Goal: Task Accomplishment & Management: Use online tool/utility

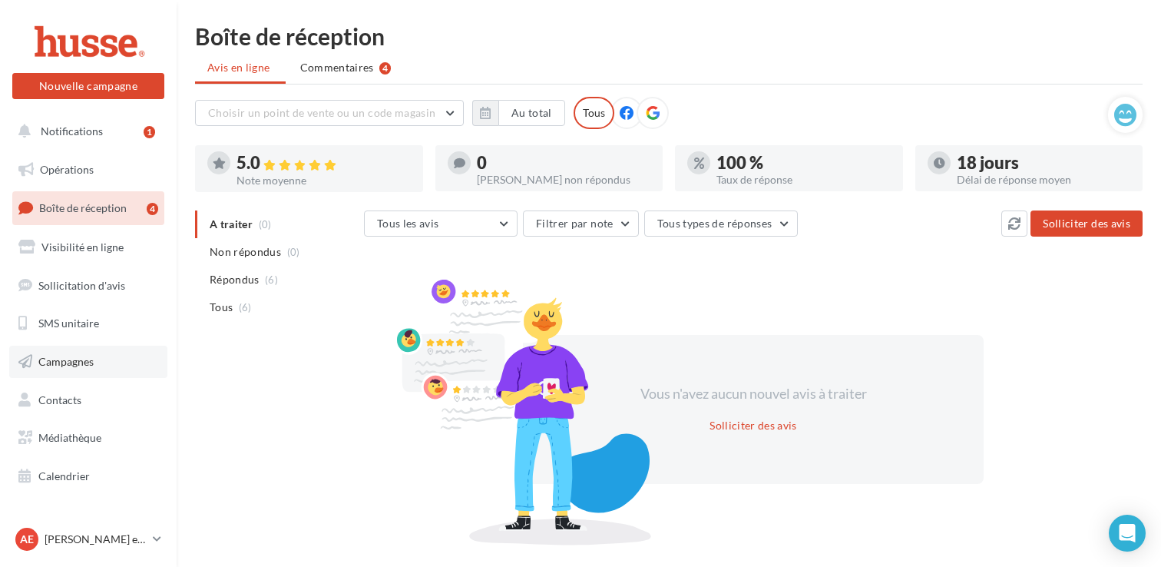
click at [113, 373] on link "Campagnes" at bounding box center [88, 361] width 158 height 32
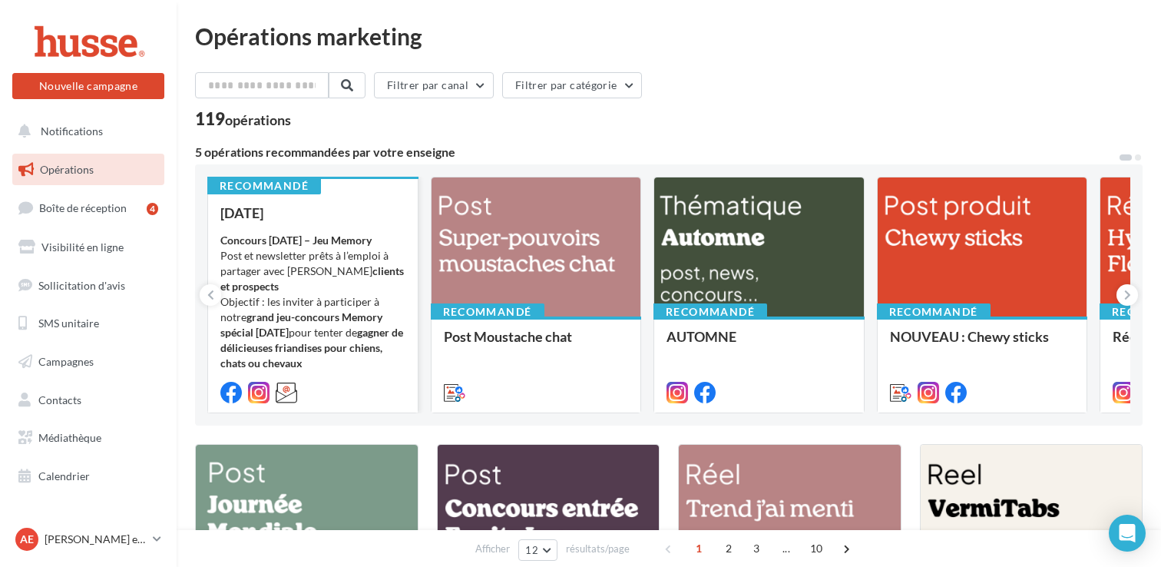
click at [356, 233] on div "Concours Halloween – Jeu Memory Post et newsletter prêts à l’emploi à partager …" at bounding box center [312, 310] width 185 height 154
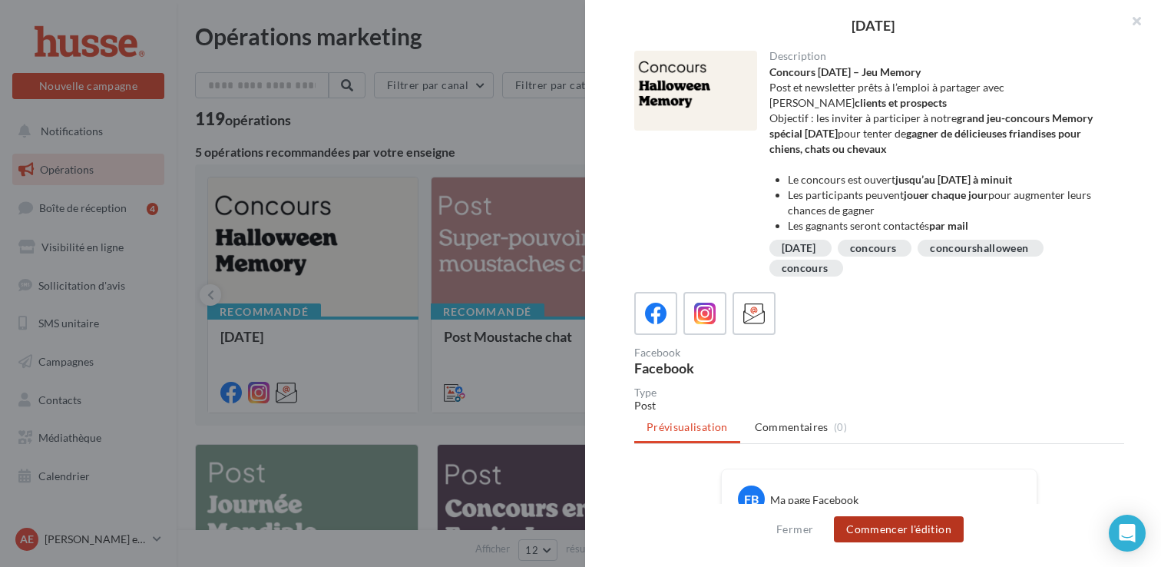
click at [921, 535] on button "Commencer l'édition" at bounding box center [899, 529] width 130 height 26
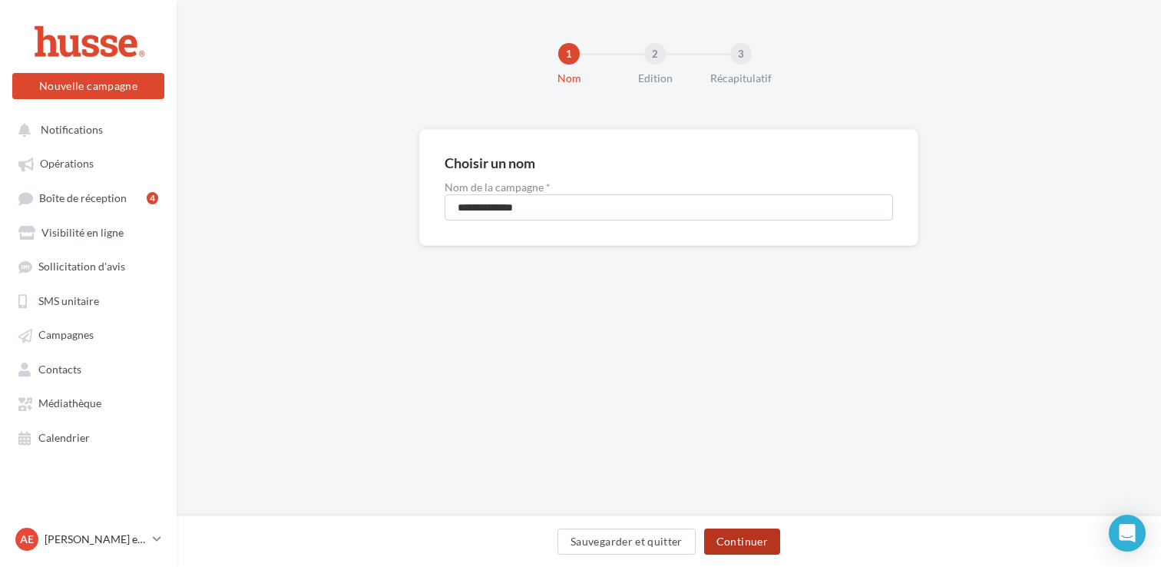
click at [737, 540] on button "Continuer" at bounding box center [742, 541] width 76 height 26
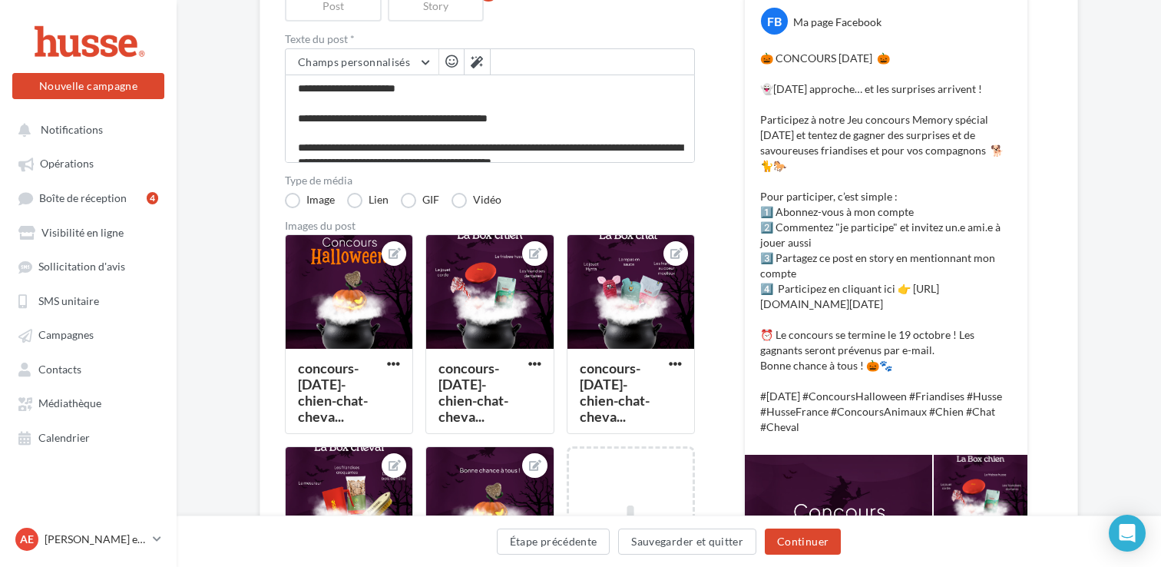
scroll to position [210, 0]
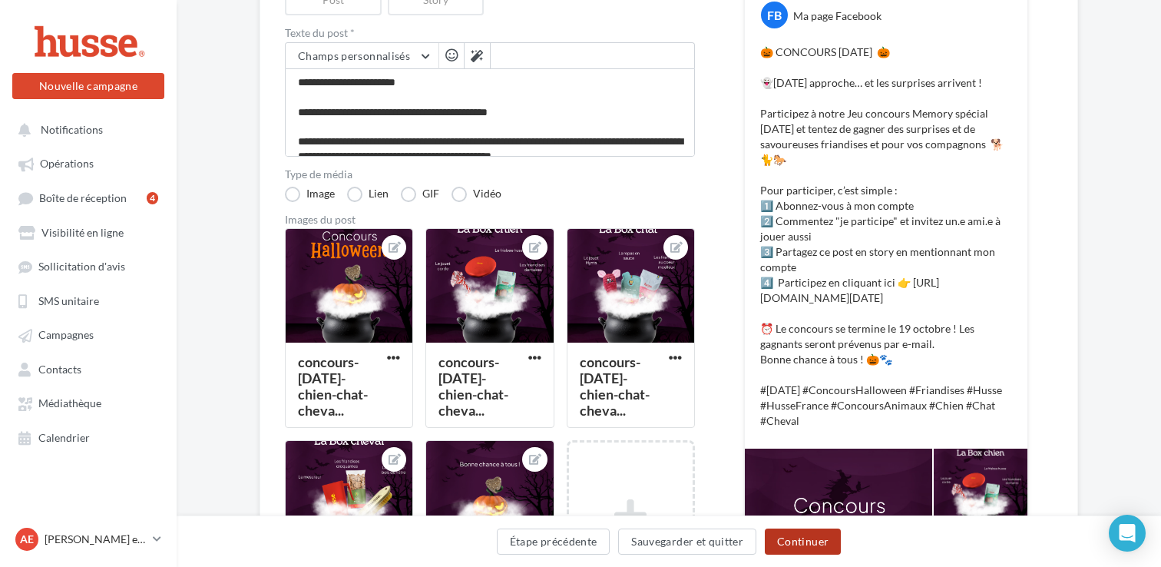
click at [819, 550] on button "Continuer" at bounding box center [803, 541] width 76 height 26
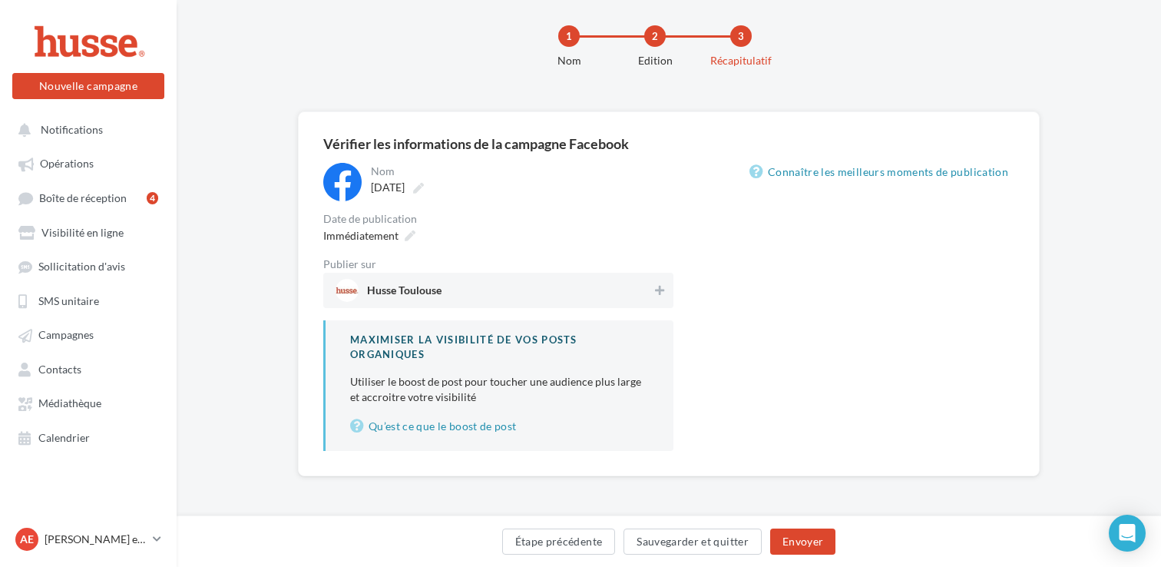
scroll to position [18, 0]
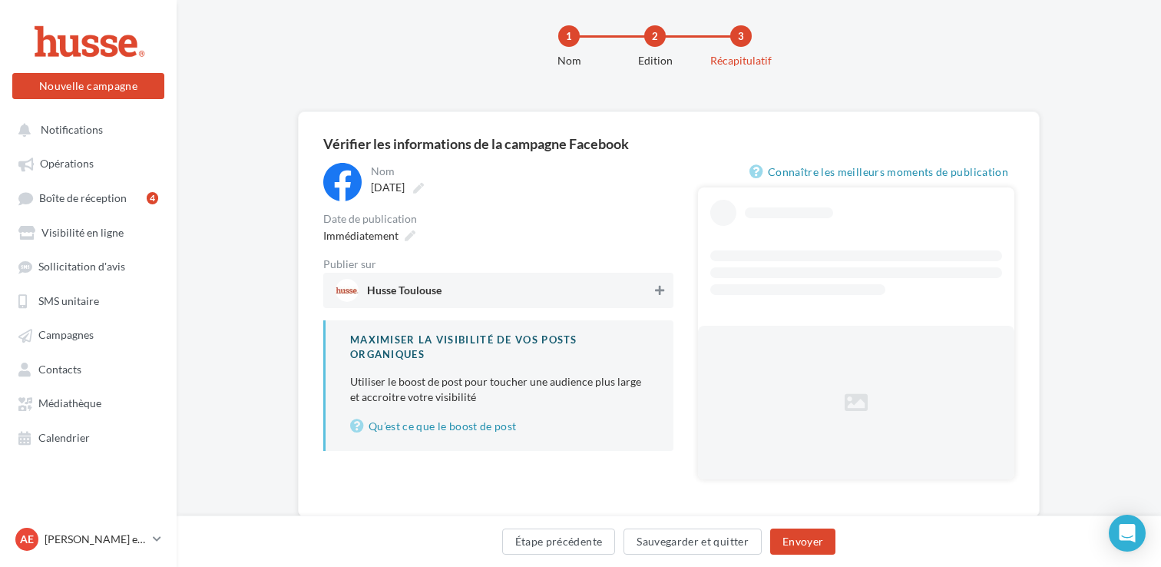
click at [657, 283] on button at bounding box center [659, 290] width 15 height 18
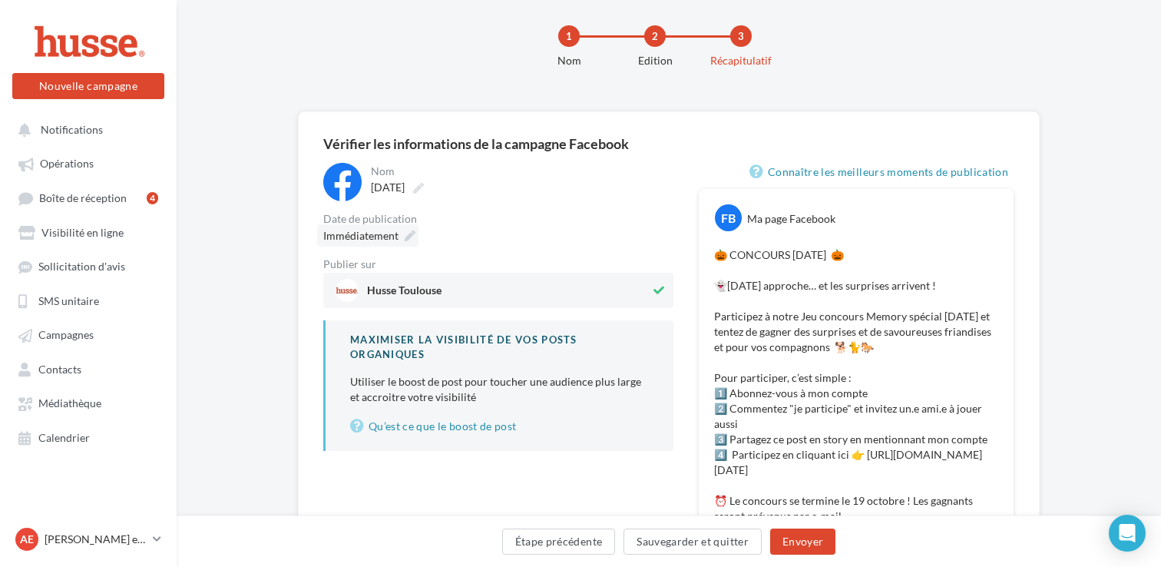
click at [378, 236] on span "Immédiatement" at bounding box center [360, 235] width 75 height 13
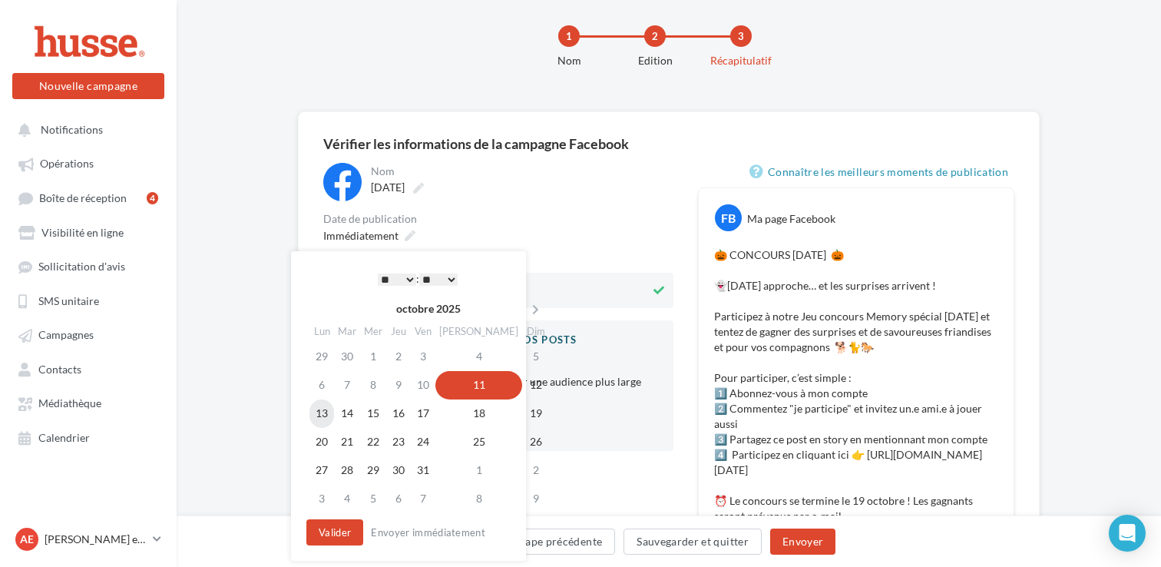
click at [323, 416] on td "13" at bounding box center [321, 413] width 25 height 28
click at [395, 274] on select "* * * * * * * * * * ** ** ** ** ** ** ** ** ** ** ** ** ** **" at bounding box center [397, 279] width 38 height 12
click at [441, 283] on select "** ** ** ** ** **" at bounding box center [438, 279] width 38 height 12
click at [334, 528] on button "Valider" at bounding box center [334, 532] width 57 height 26
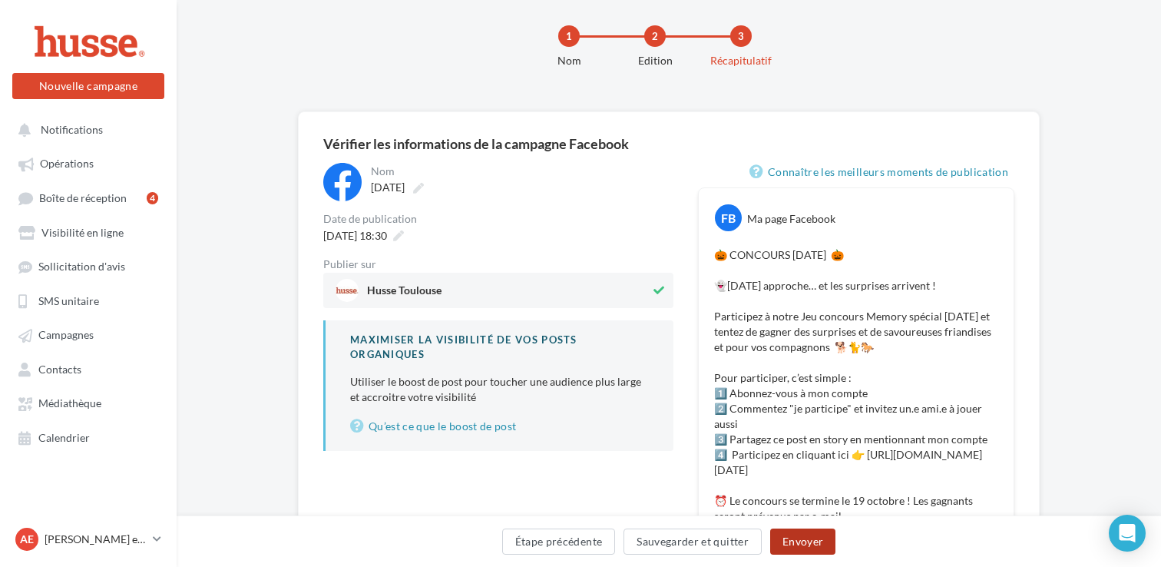
click at [808, 547] on button "Envoyer" at bounding box center [802, 541] width 65 height 26
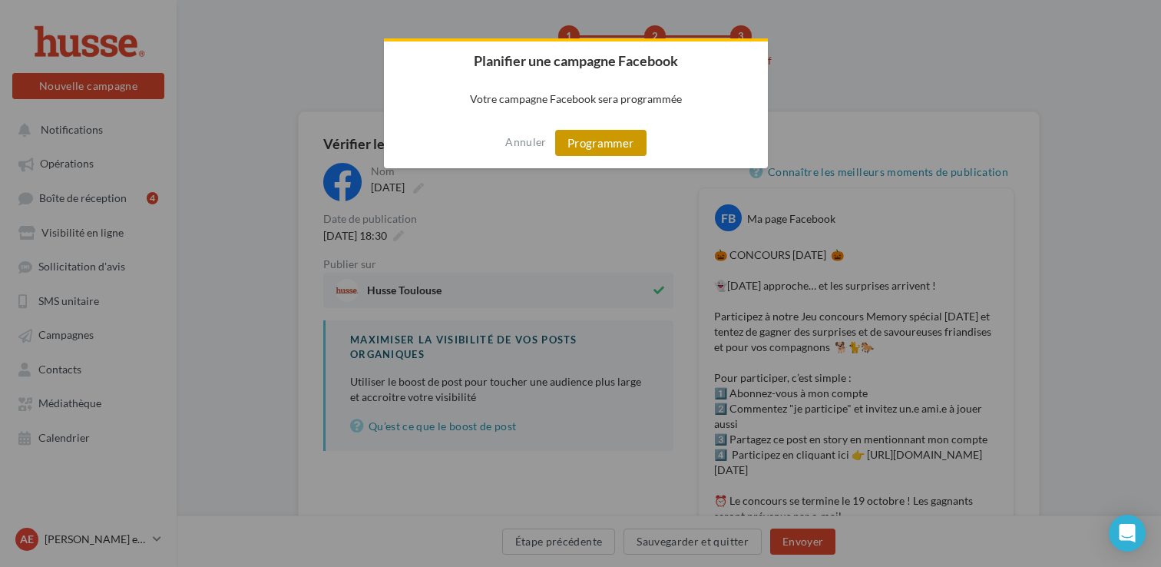
click at [600, 151] on button "Programmer" at bounding box center [600, 143] width 91 height 26
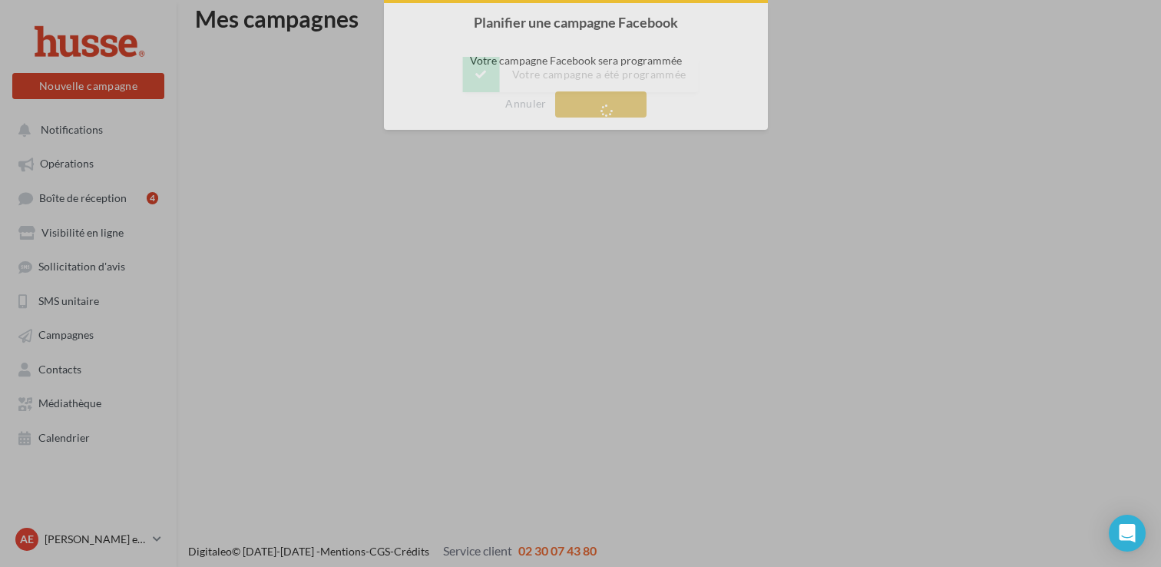
scroll to position [25, 0]
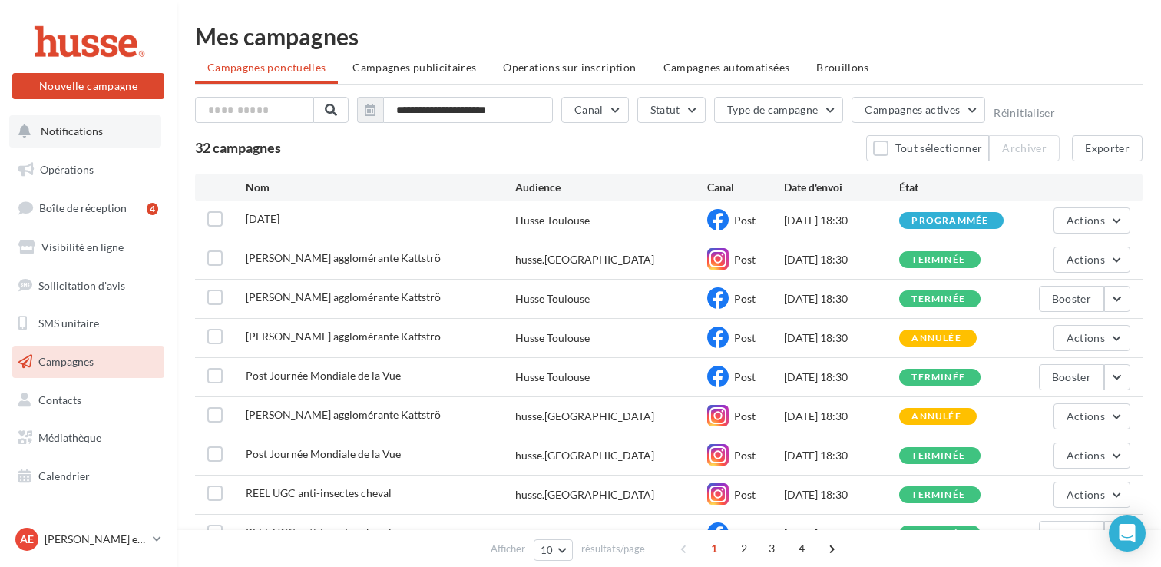
click at [85, 128] on span "Notifications" at bounding box center [72, 130] width 62 height 13
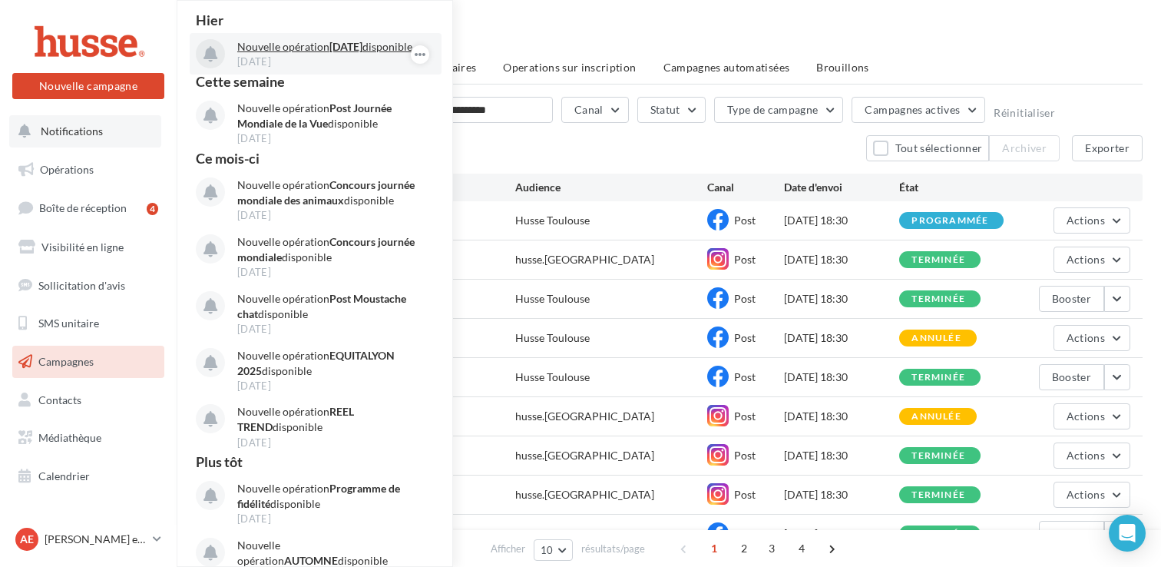
click at [338, 46] on strong "[DATE]" at bounding box center [345, 46] width 33 height 13
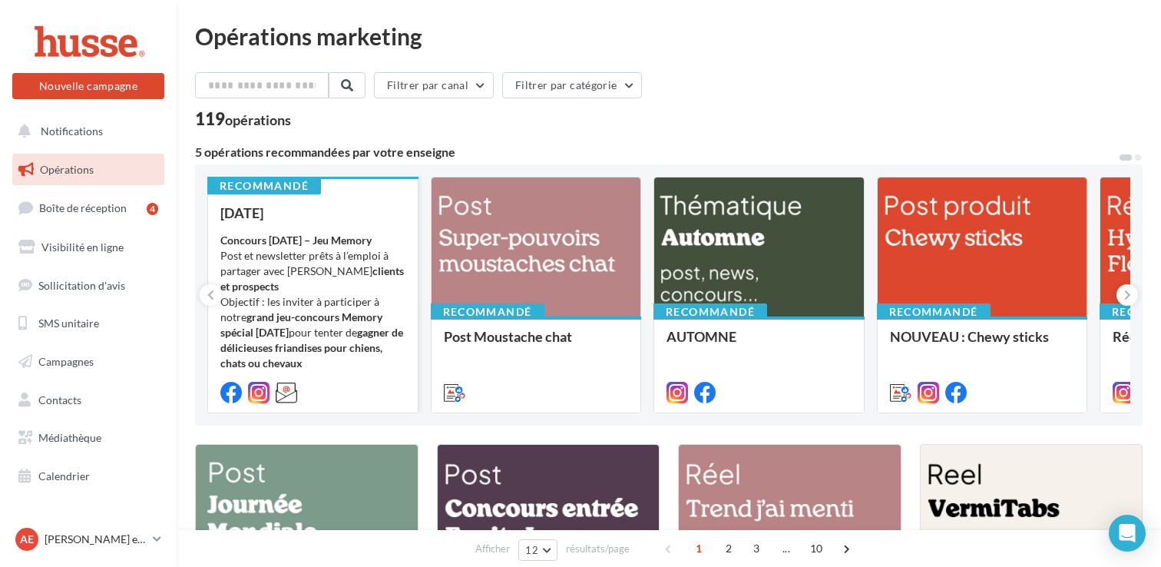
click at [348, 273] on strong "clients et prospects" at bounding box center [311, 278] width 183 height 28
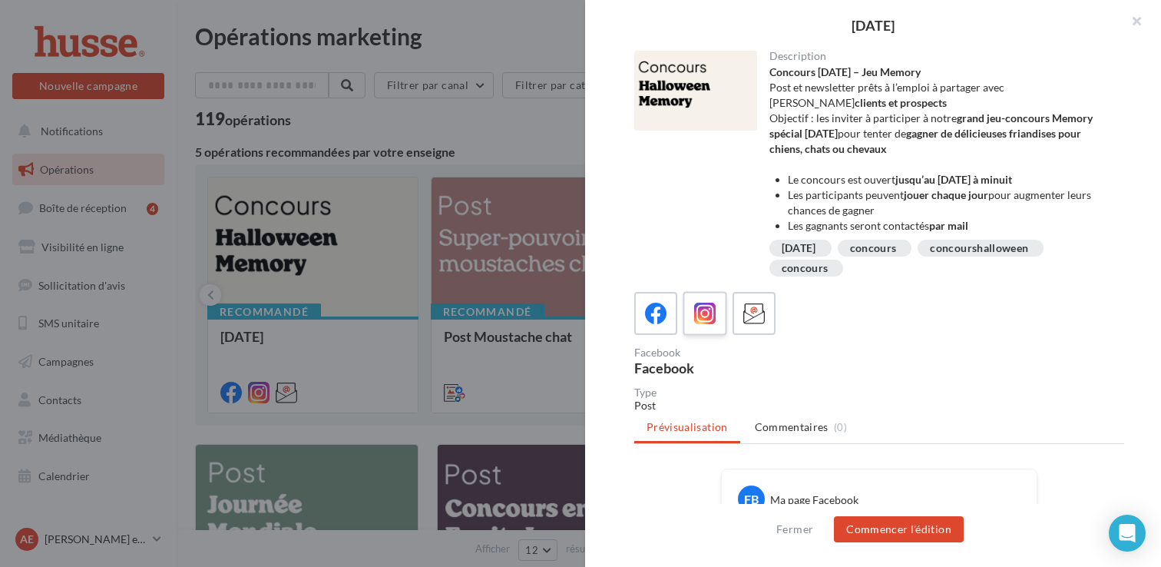
click at [705, 313] on icon at bounding box center [705, 313] width 22 height 22
click at [905, 538] on button "Commencer l'édition" at bounding box center [899, 529] width 130 height 26
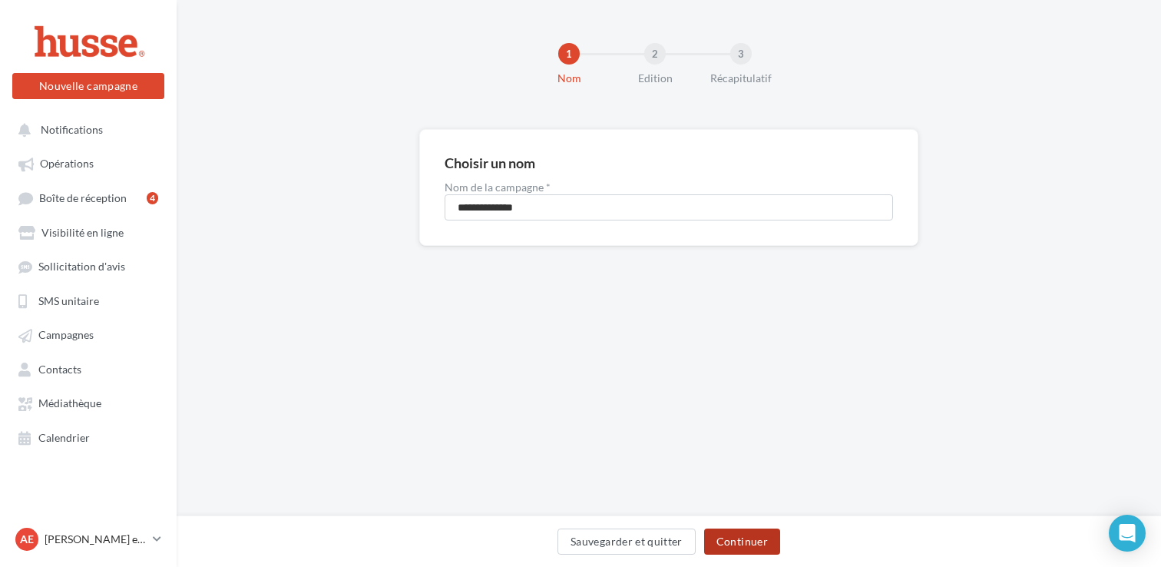
click at [744, 544] on button "Continuer" at bounding box center [742, 541] width 76 height 26
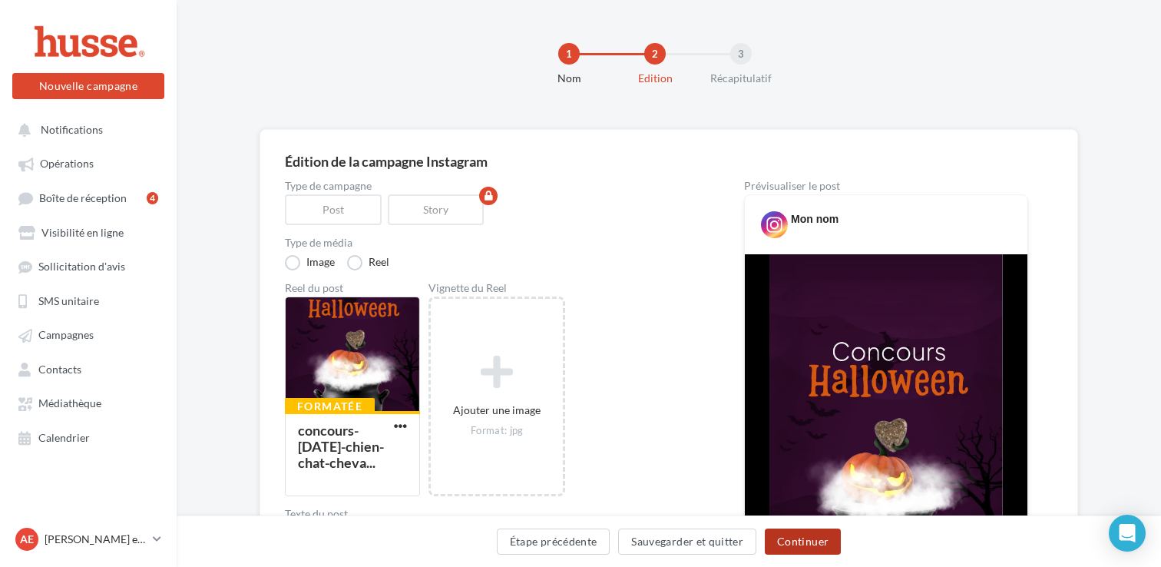
click at [796, 540] on button "Continuer" at bounding box center [803, 541] width 76 height 26
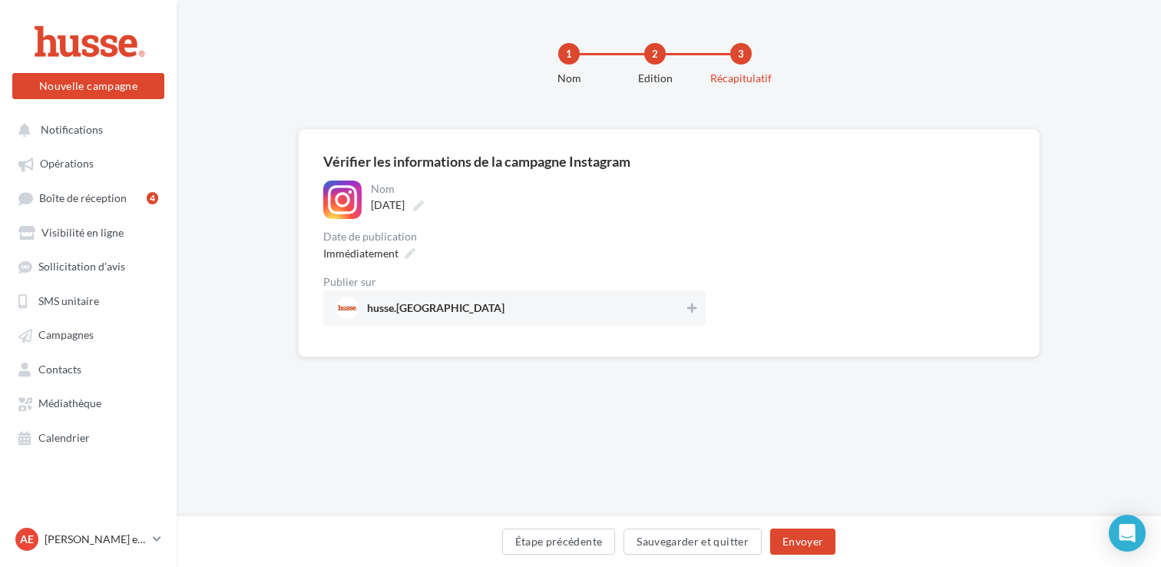
click at [688, 319] on div at bounding box center [691, 309] width 15 height 21
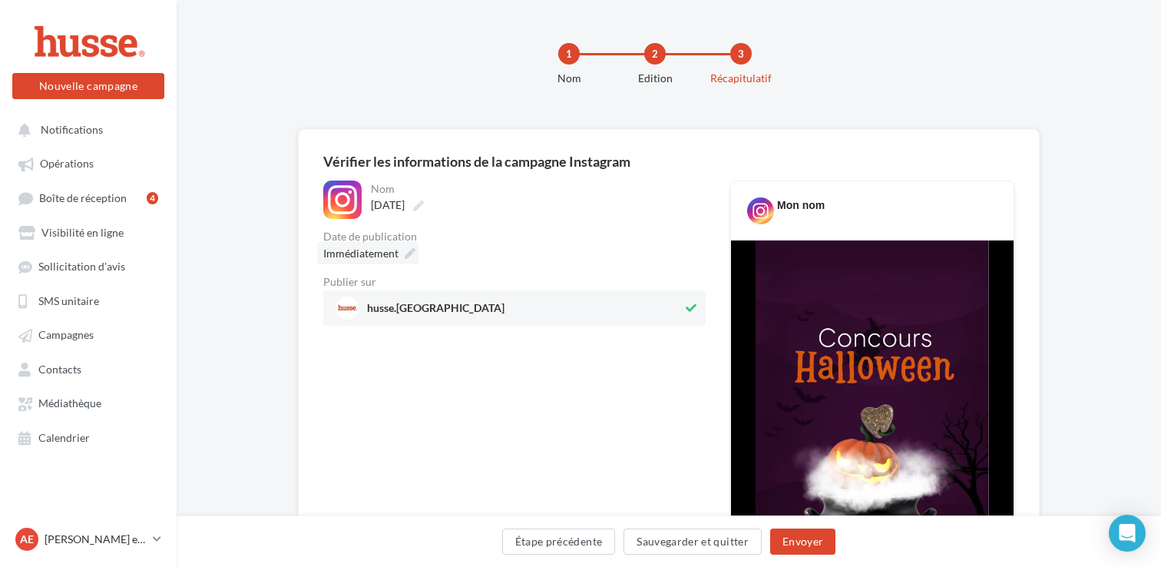
click at [384, 254] on span "Immédiatement" at bounding box center [360, 252] width 75 height 13
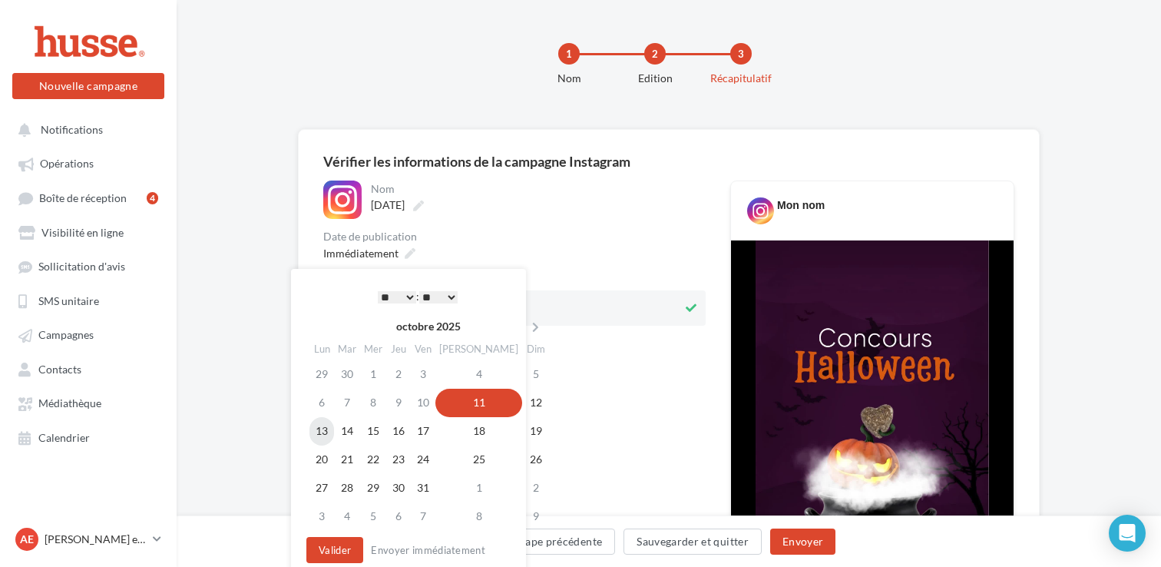
click at [323, 437] on td "13" at bounding box center [321, 431] width 25 height 28
click at [387, 298] on select "* * * * * * * * * * ** ** ** ** ** ** ** ** ** ** ** ** ** **" at bounding box center [397, 297] width 38 height 12
click at [437, 294] on select "** ** ** ** ** **" at bounding box center [438, 297] width 38 height 12
click at [325, 554] on button "Valider" at bounding box center [334, 550] width 57 height 26
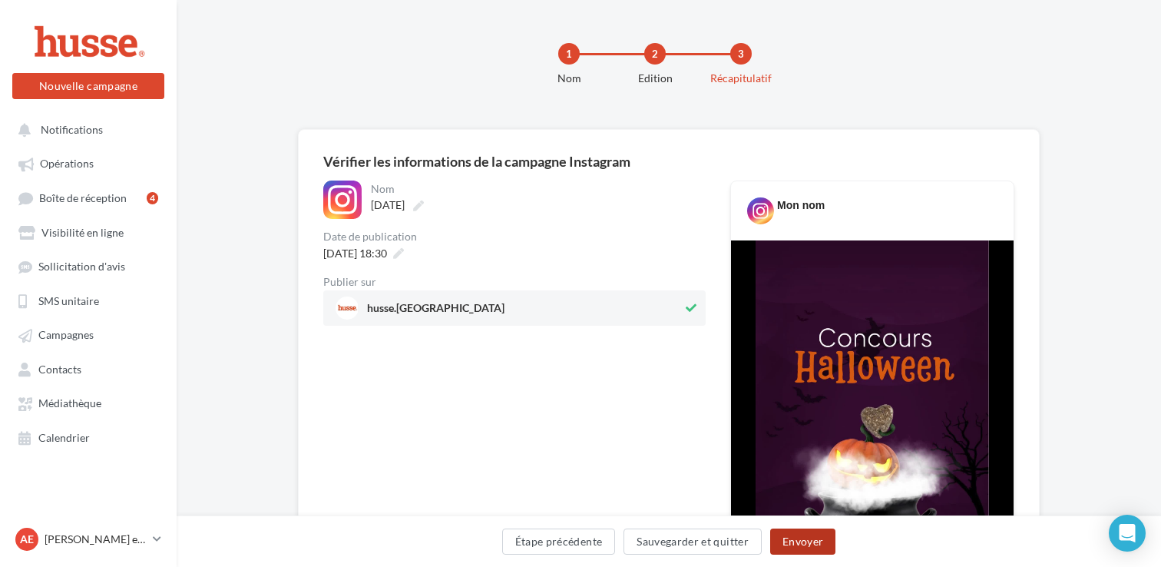
click at [810, 532] on button "Envoyer" at bounding box center [802, 541] width 65 height 26
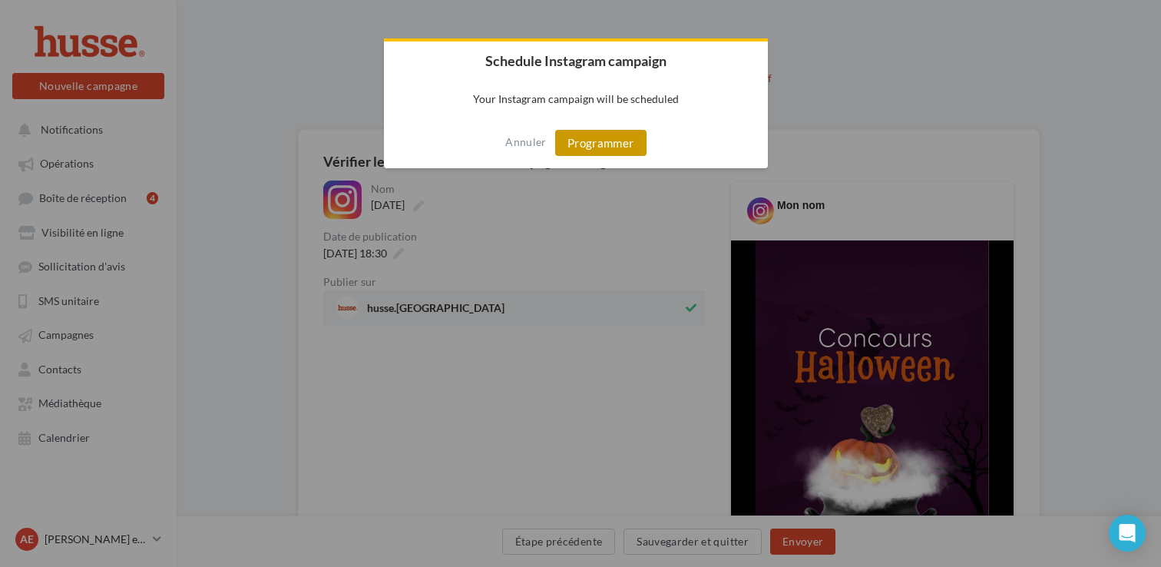
click at [601, 138] on button "Programmer" at bounding box center [600, 143] width 91 height 26
